Goal: Information Seeking & Learning: Learn about a topic

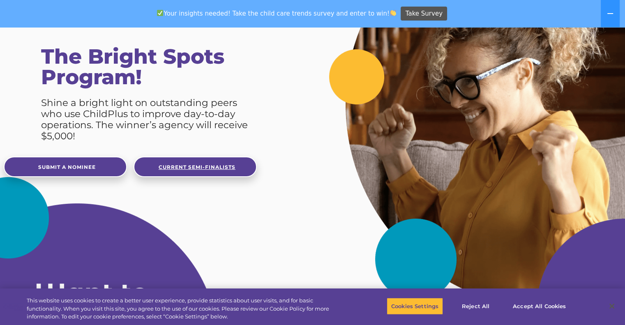
click at [220, 168] on span "Current Semi-Finalists" at bounding box center [197, 167] width 77 height 6
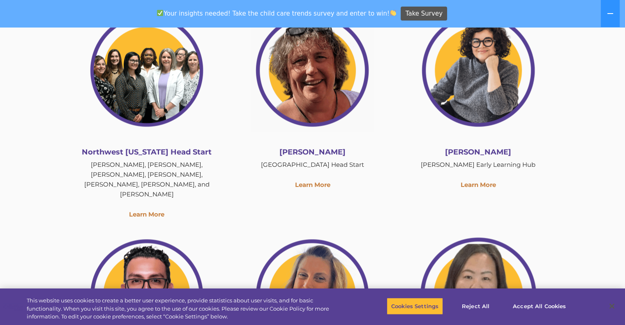
scroll to position [1072, 0]
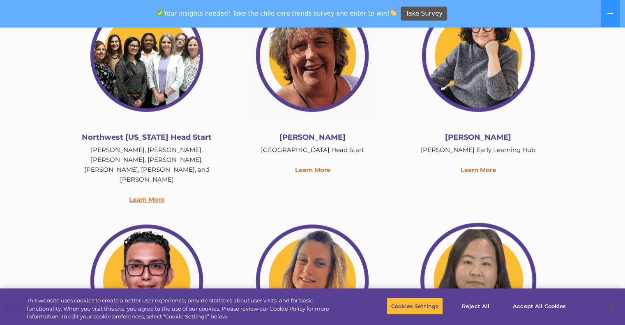
click at [141, 203] on link "Learn More" at bounding box center [146, 200] width 35 height 8
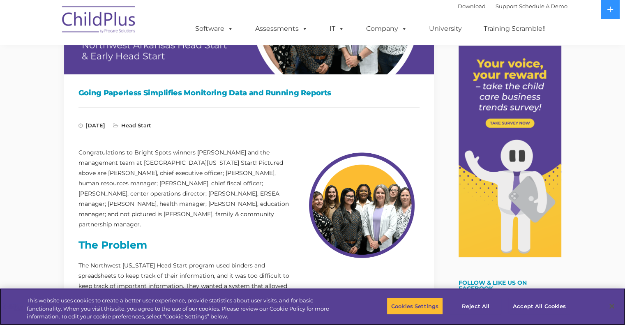
scroll to position [100, 0]
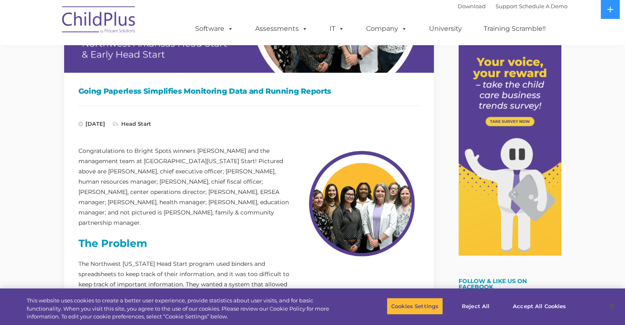
drag, startPoint x: 256, startPoint y: 214, endPoint x: 240, endPoint y: 203, distance: 19.8
click at [240, 203] on p "Congratulations to Bright Spots winners Susan Templeton and the management team…" at bounding box center [185, 187] width 214 height 82
copy p "and not pictured is Heather McCoy, family & community partnership manager."
click at [306, 132] on p at bounding box center [248, 121] width 341 height 34
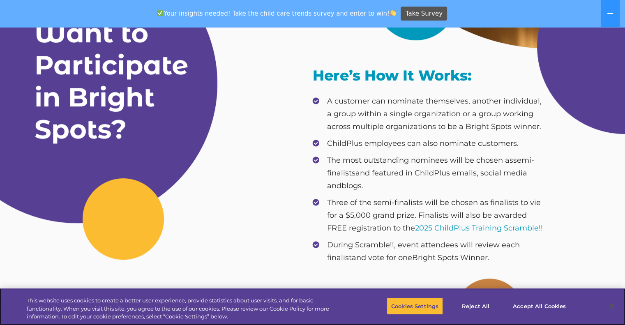
scroll to position [378, 0]
